Goal: Information Seeking & Learning: Compare options

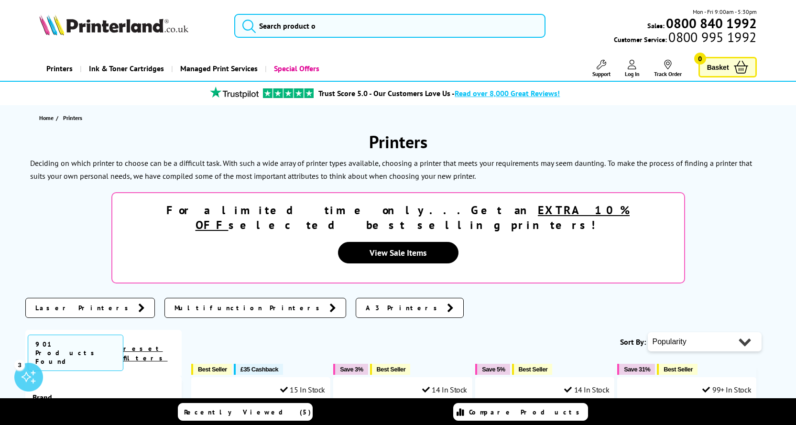
click at [56, 69] on link "Printers" at bounding box center [59, 68] width 41 height 24
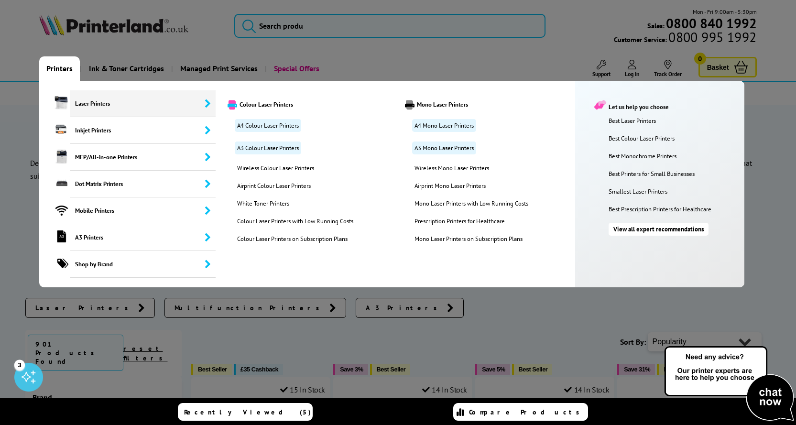
click at [94, 105] on span "Laser Printers" at bounding box center [142, 103] width 145 height 27
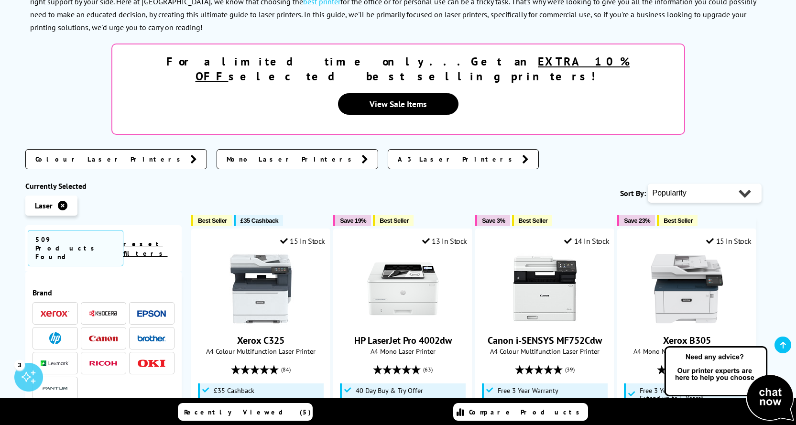
scroll to position [191, 0]
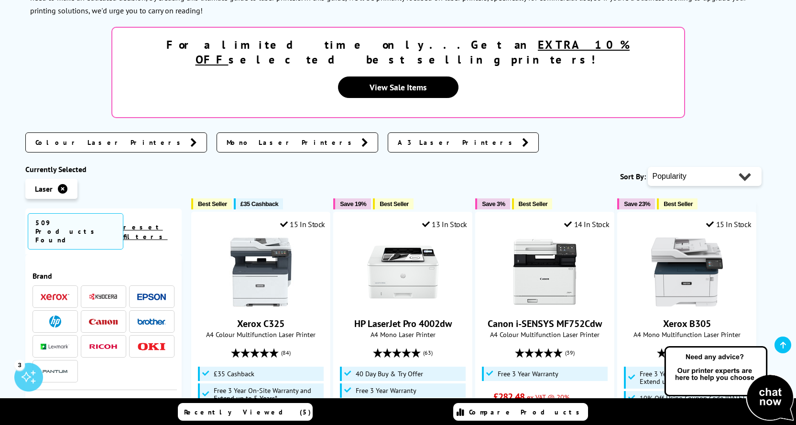
click at [154, 319] on img at bounding box center [151, 322] width 29 height 7
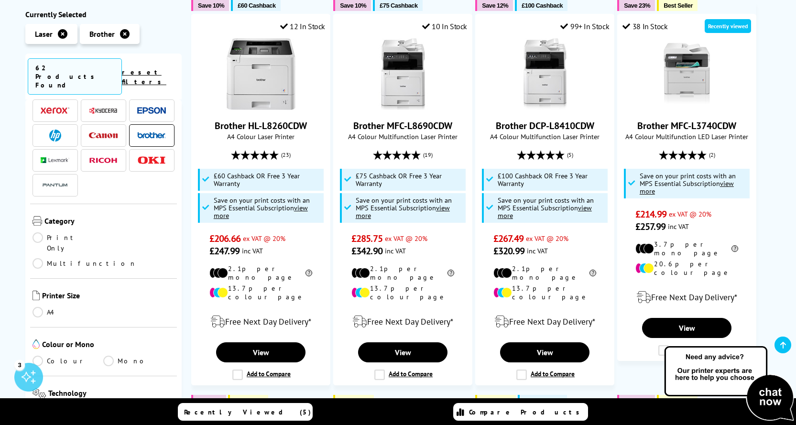
scroll to position [48, 0]
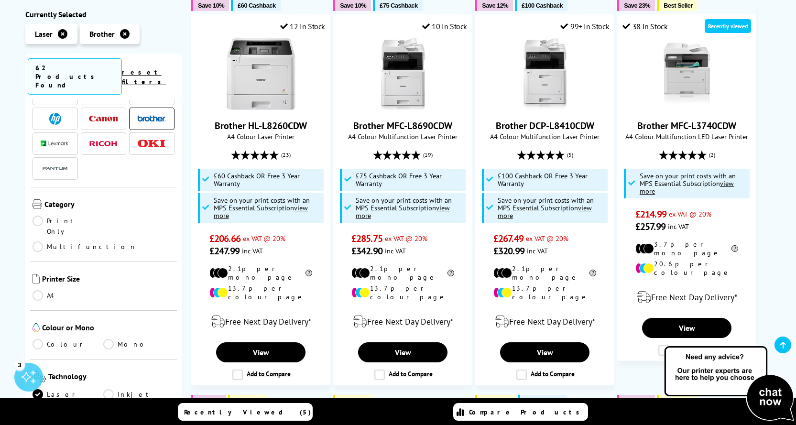
click at [124, 339] on link "Mono" at bounding box center [138, 344] width 71 height 11
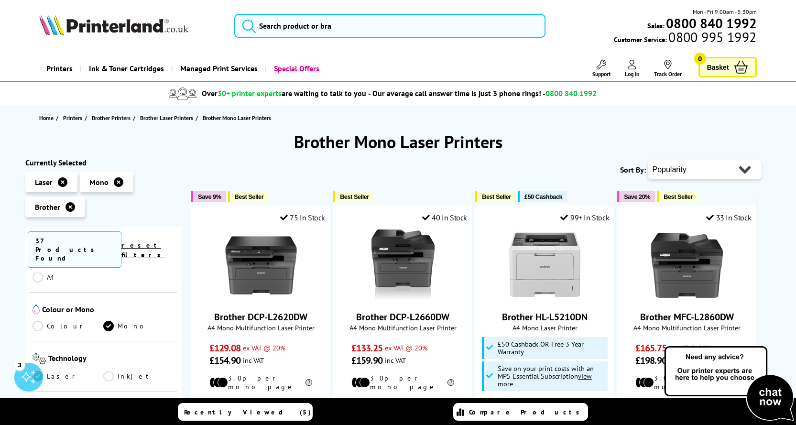
click at [748, 167] on select "Popularity Rating Price - Low to High Price - High to Low Running Costs - Low t…" at bounding box center [705, 169] width 114 height 19
select select "Price Ascending"
click at [648, 160] on select "Popularity Rating Price - Low to High Price - High to Low Running Costs - Low t…" at bounding box center [705, 169] width 114 height 19
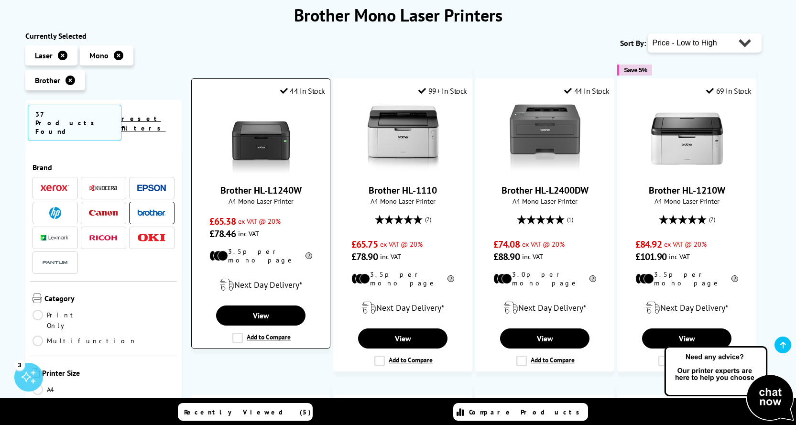
scroll to position [143, 0]
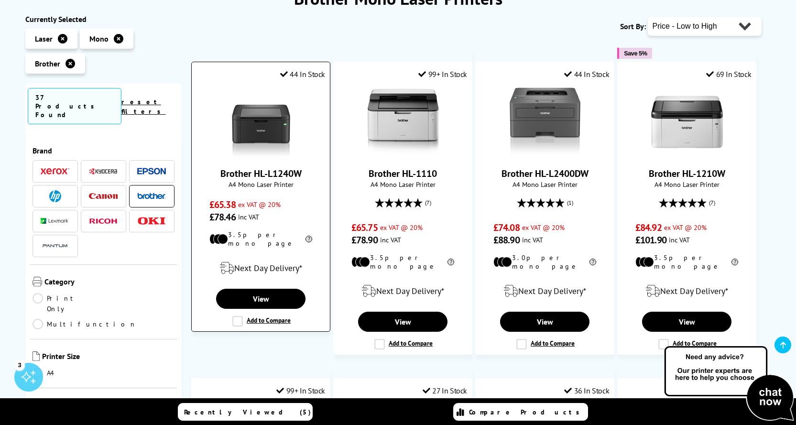
click at [263, 125] on img at bounding box center [261, 122] width 72 height 72
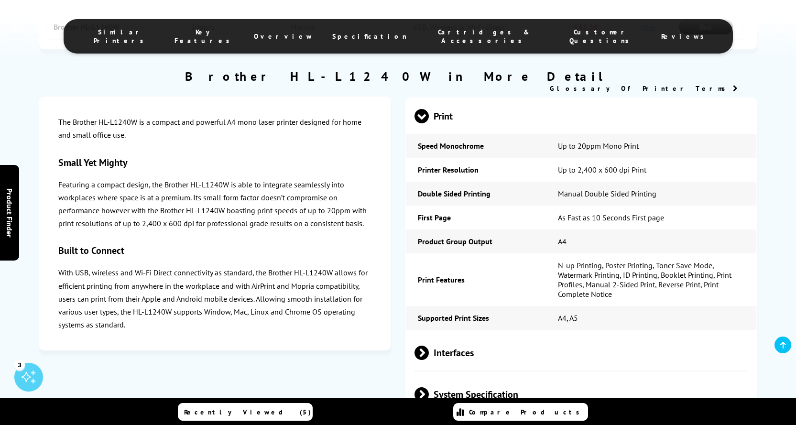
scroll to position [1435, 0]
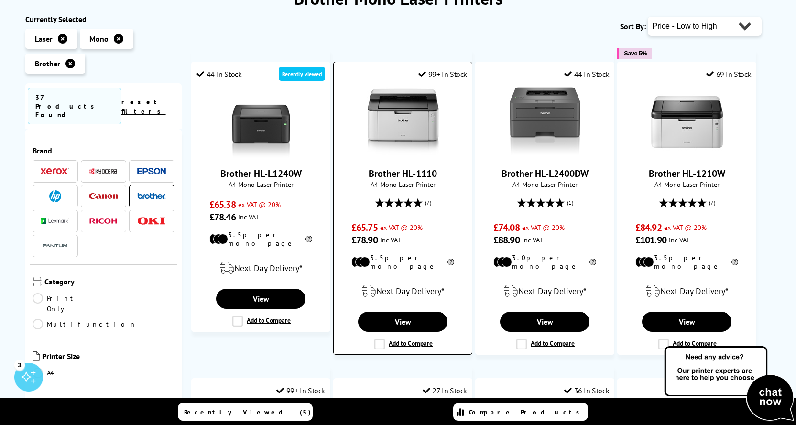
click at [406, 126] on img at bounding box center [403, 122] width 72 height 72
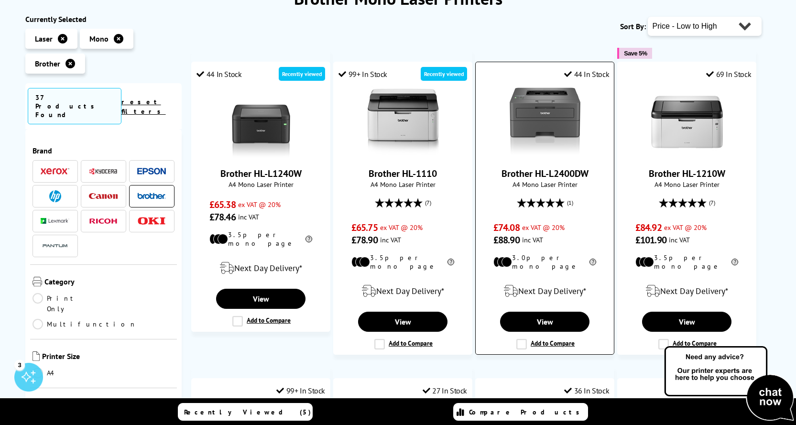
click at [554, 123] on img at bounding box center [545, 122] width 72 height 72
